Goal: Navigation & Orientation: Find specific page/section

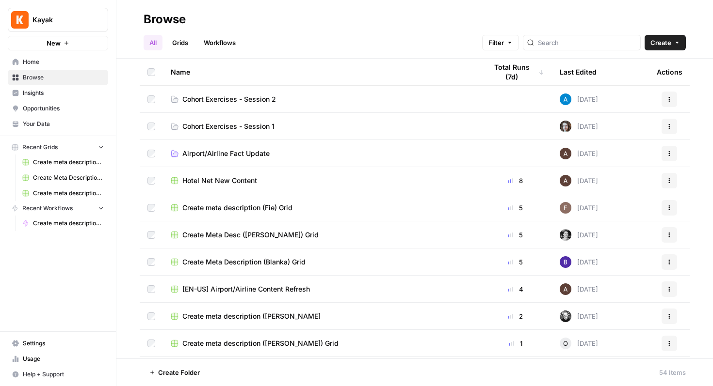
click at [237, 118] on td "Cohort Exercises - Session 1" at bounding box center [321, 126] width 316 height 27
click at [227, 126] on span "Cohort Exercises - Session 1" at bounding box center [228, 127] width 92 height 10
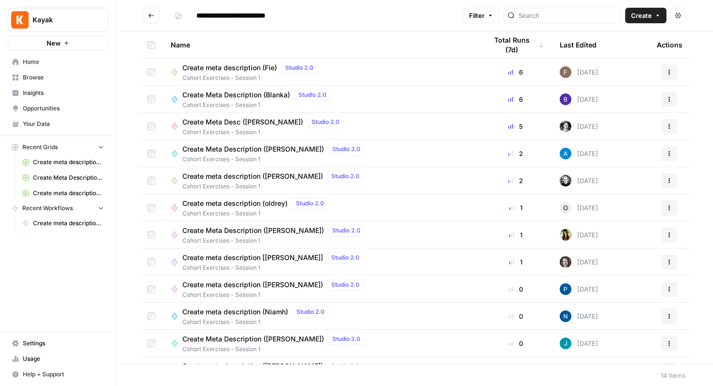
click at [153, 16] on icon "Go back" at bounding box center [151, 15] width 7 height 7
